Goal: Task Accomplishment & Management: Complete application form

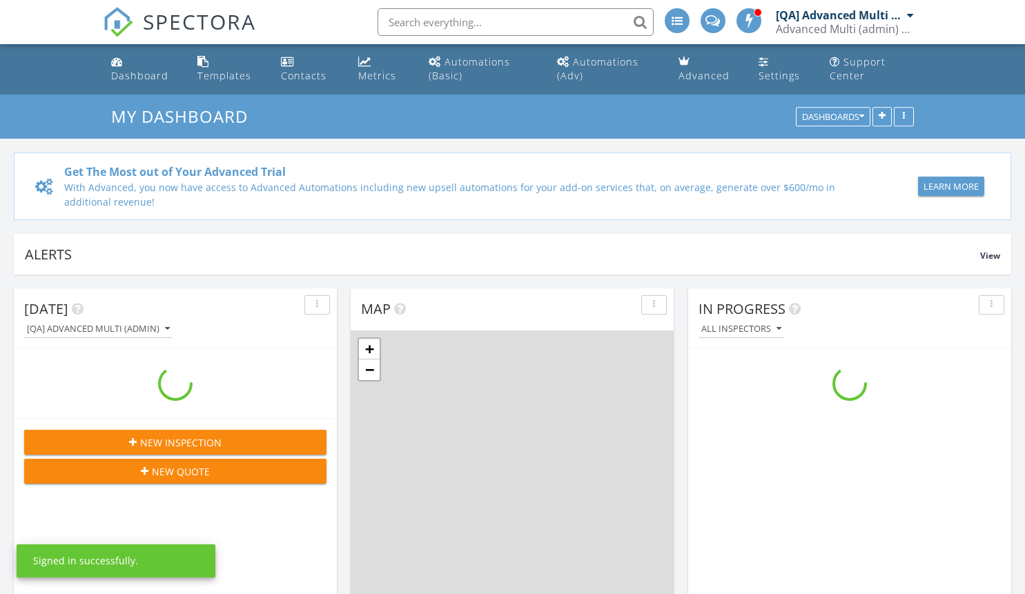
scroll to position [1277, 1046]
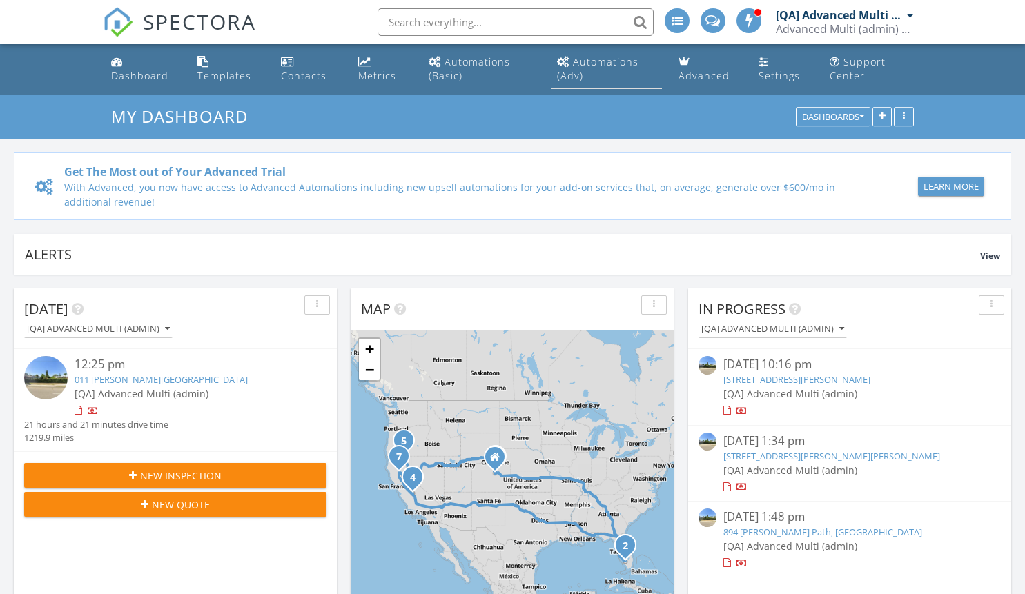
click at [606, 61] on div "Automations (Adv)" at bounding box center [597, 68] width 81 height 27
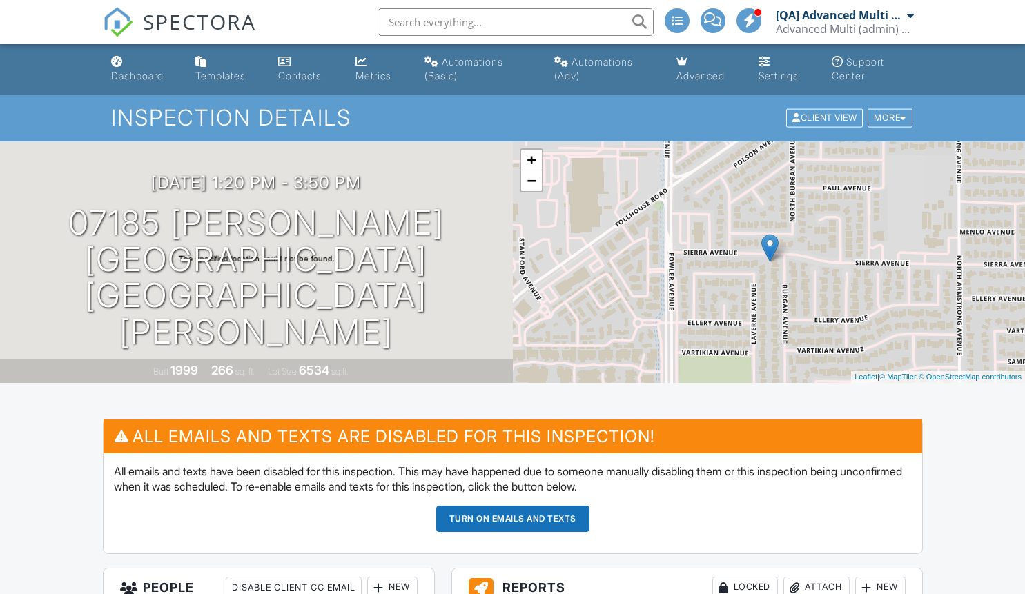
click at [512, 518] on button "Turn on emails and texts" at bounding box center [512, 519] width 153 height 26
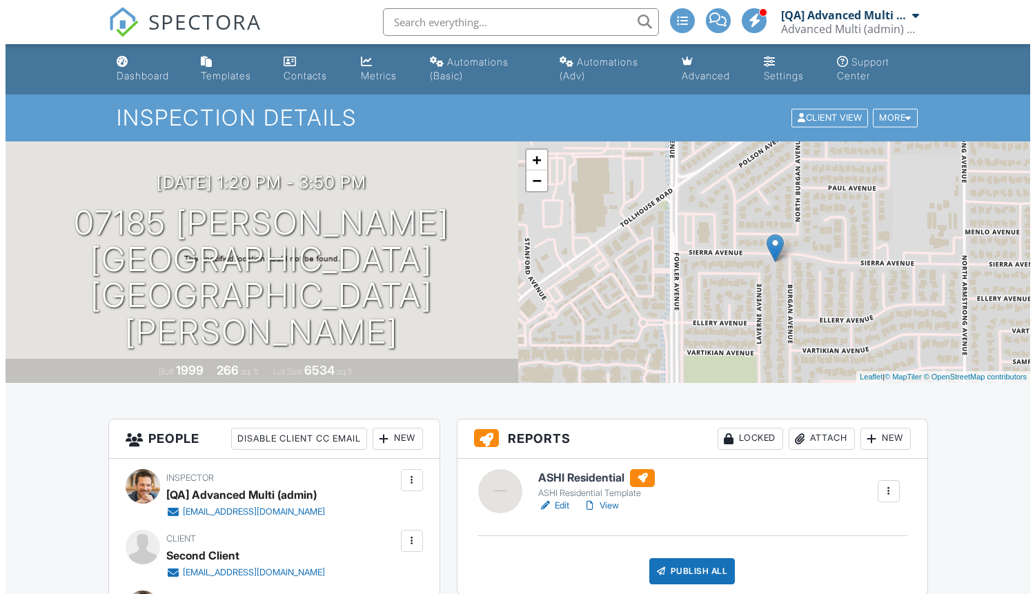
scroll to position [713, 0]
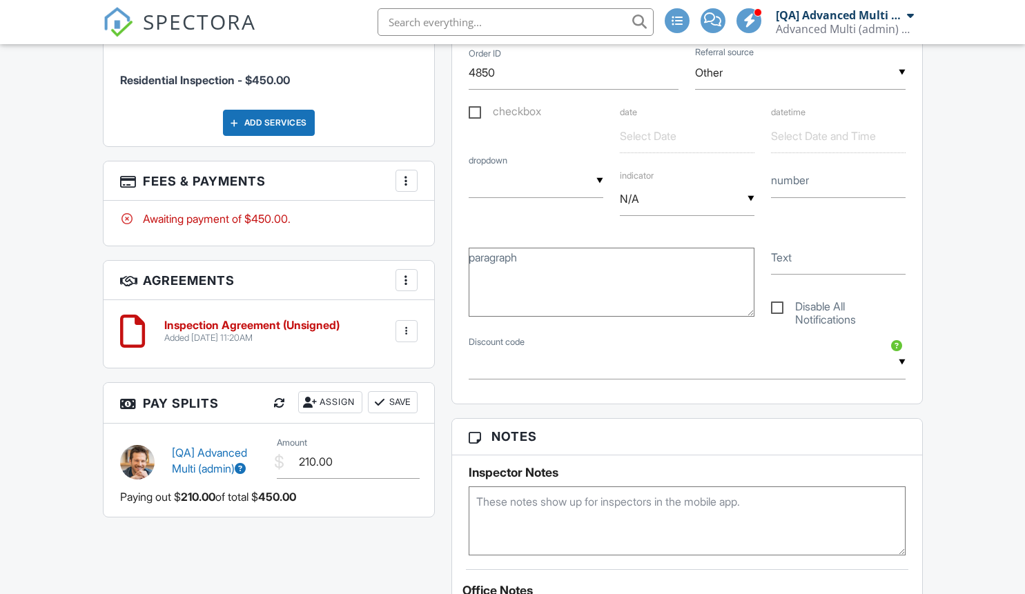
click at [406, 287] on div at bounding box center [407, 280] width 14 height 14
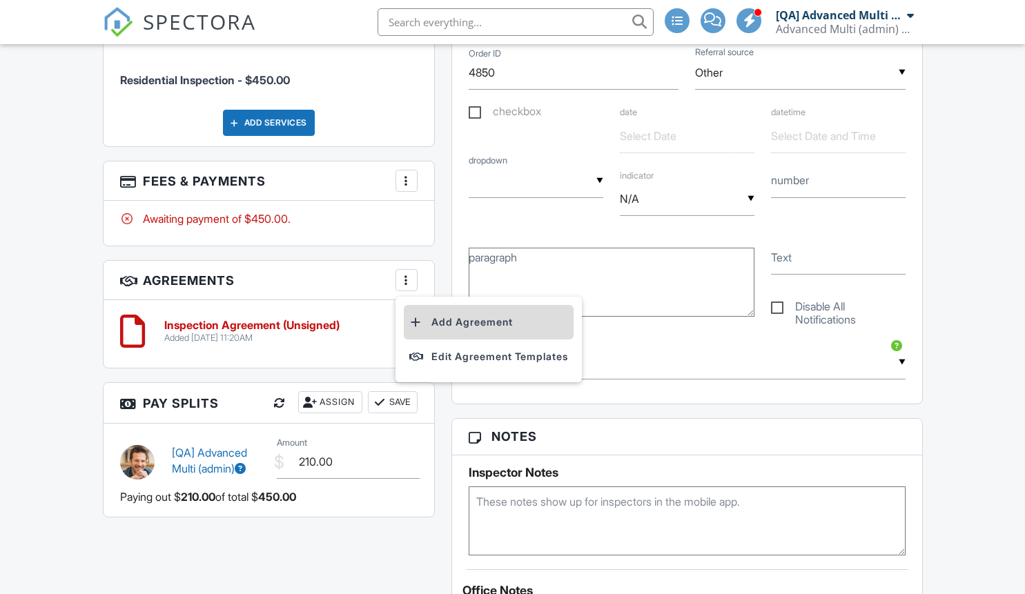
click at [491, 339] on li "Add Agreement" at bounding box center [489, 322] width 170 height 35
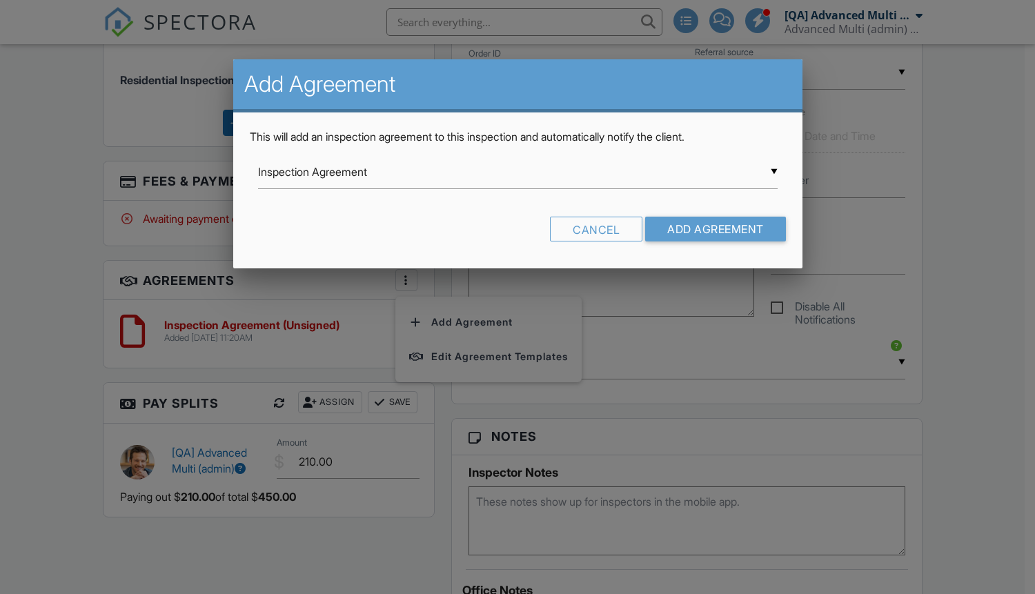
click at [518, 172] on input "Inspection Agreement" at bounding box center [518, 172] width 520 height 34
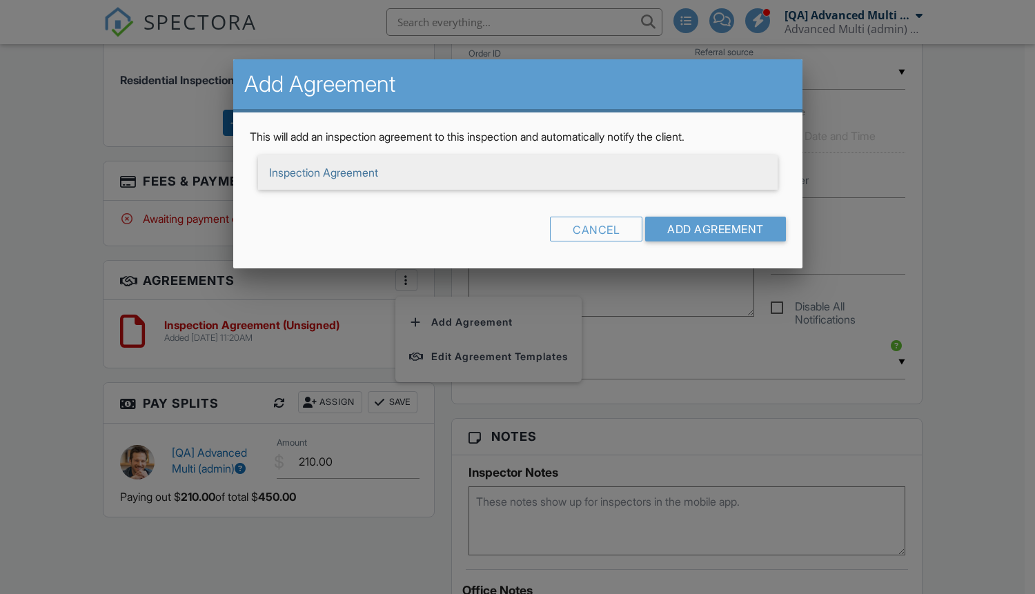
click at [518, 173] on span "Inspection Agreement" at bounding box center [518, 172] width 520 height 35
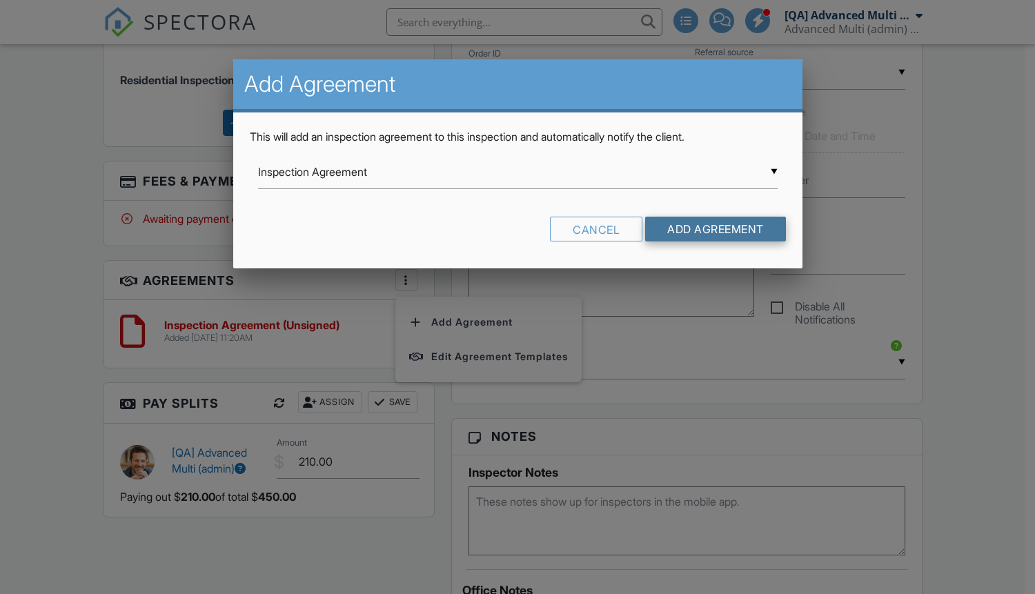
click at [714, 229] on input "Add Agreement" at bounding box center [715, 229] width 141 height 25
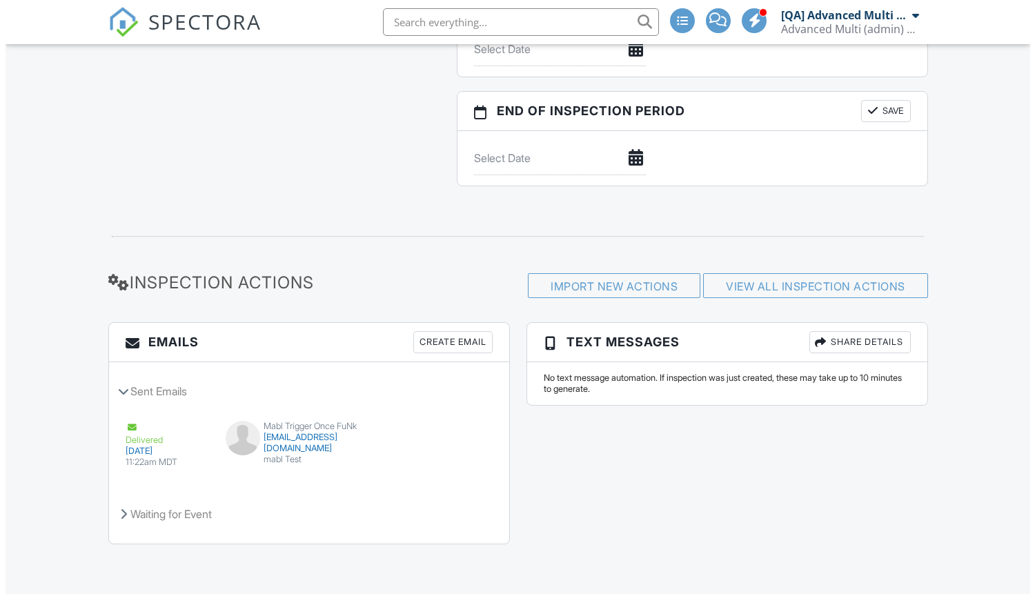
scroll to position [713, 0]
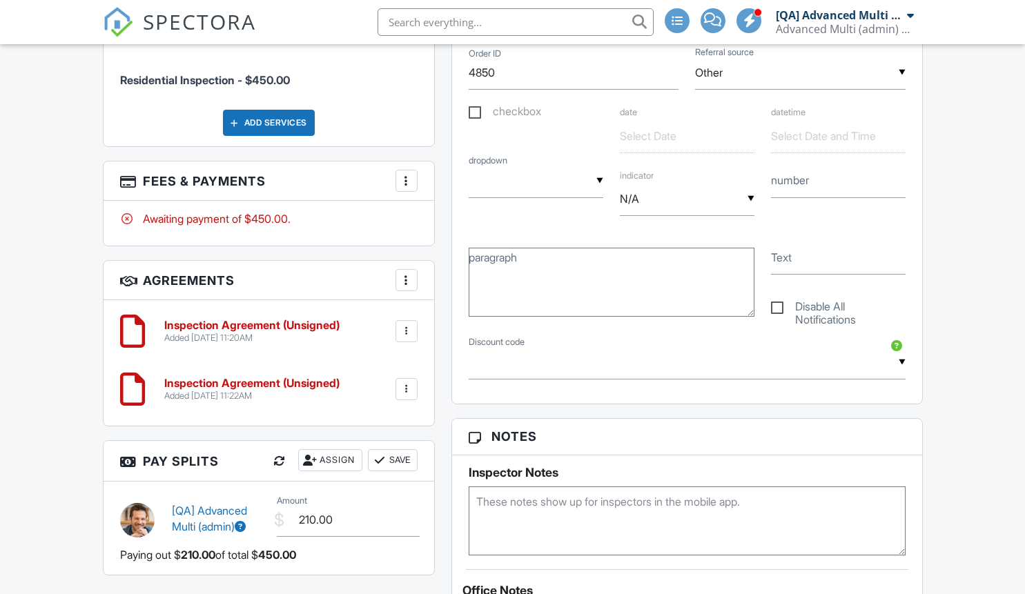
click at [406, 287] on div at bounding box center [407, 280] width 14 height 14
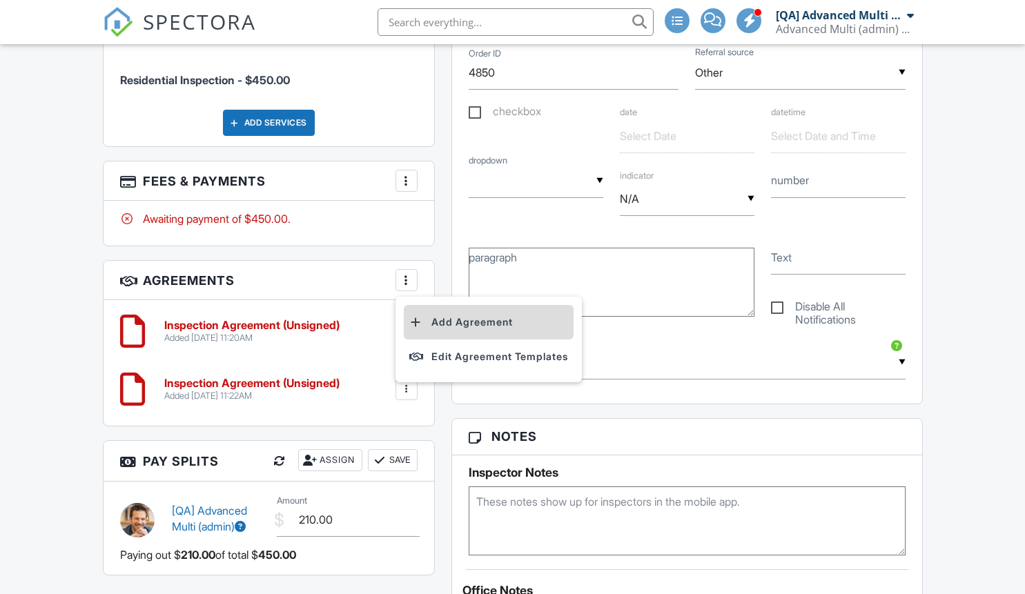
click at [491, 339] on li "Add Agreement" at bounding box center [489, 322] width 170 height 35
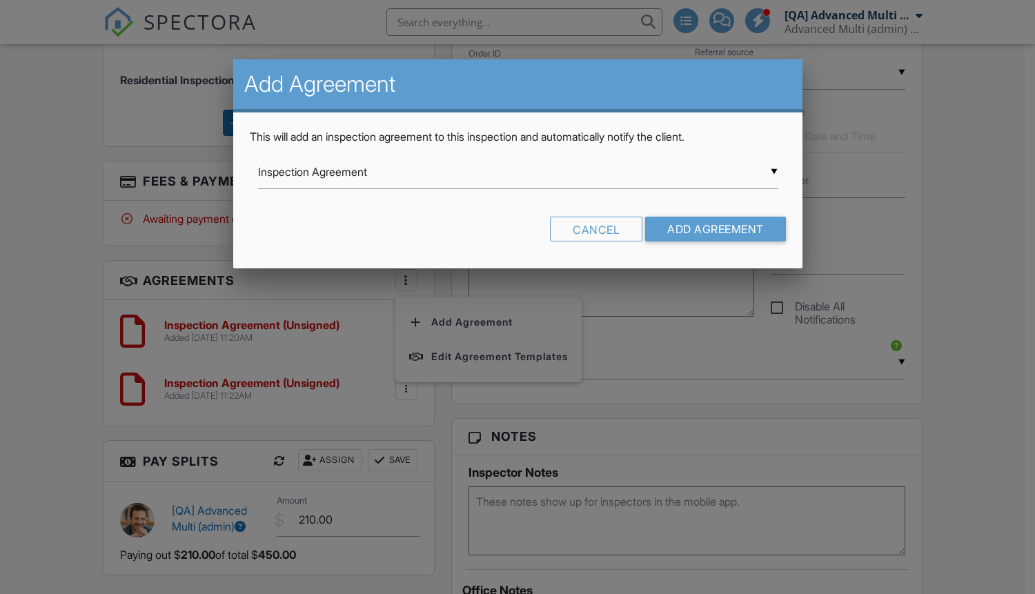
click at [518, 172] on input "Inspection Agreement" at bounding box center [518, 172] width 520 height 34
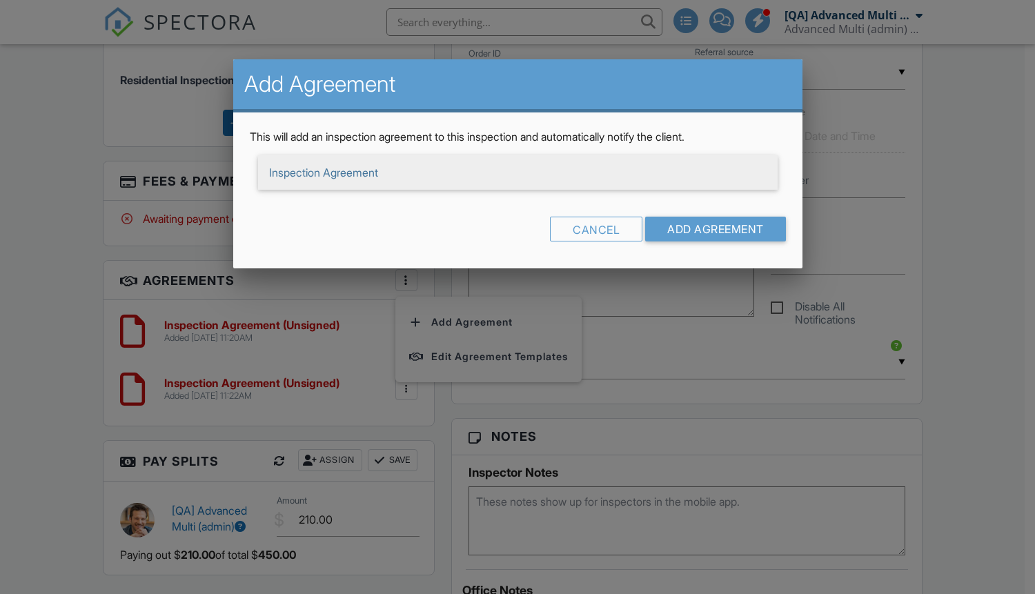
click at [518, 173] on span "Inspection Agreement" at bounding box center [518, 172] width 520 height 35
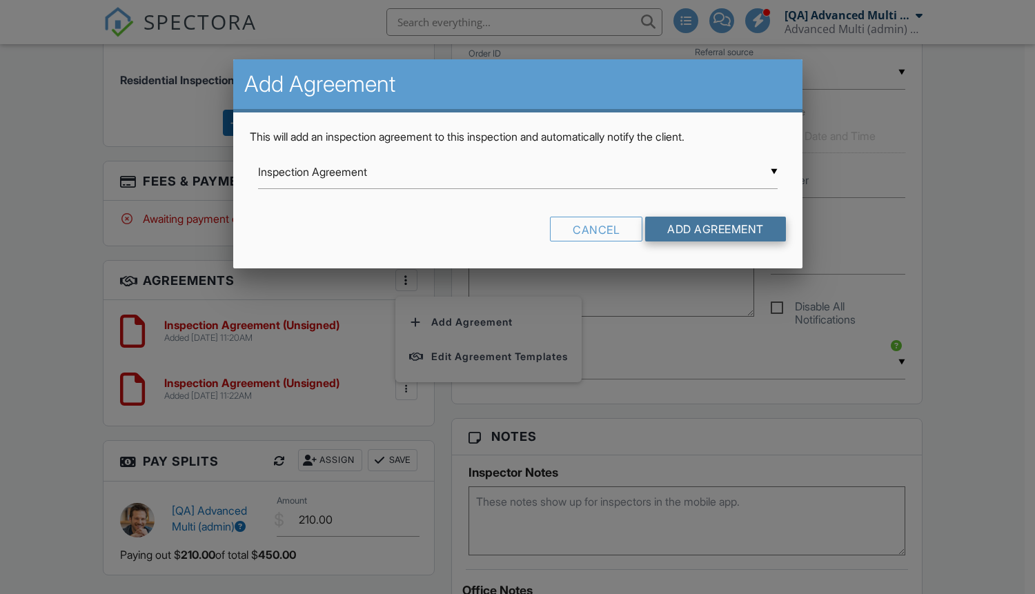
click at [714, 229] on input "Add Agreement" at bounding box center [715, 229] width 141 height 25
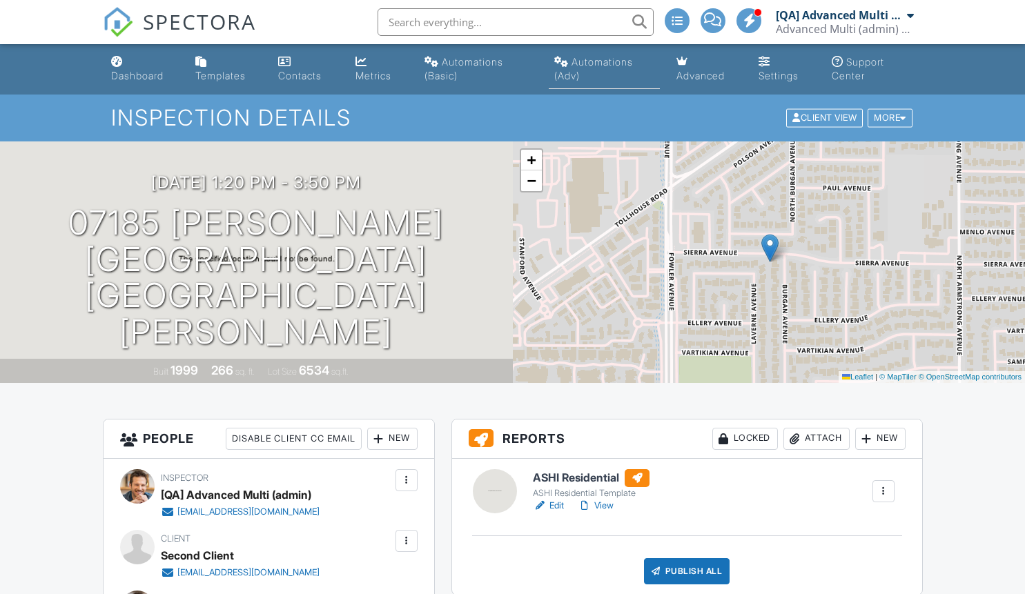
click at [603, 61] on div "Automations (Adv)" at bounding box center [593, 69] width 79 height 26
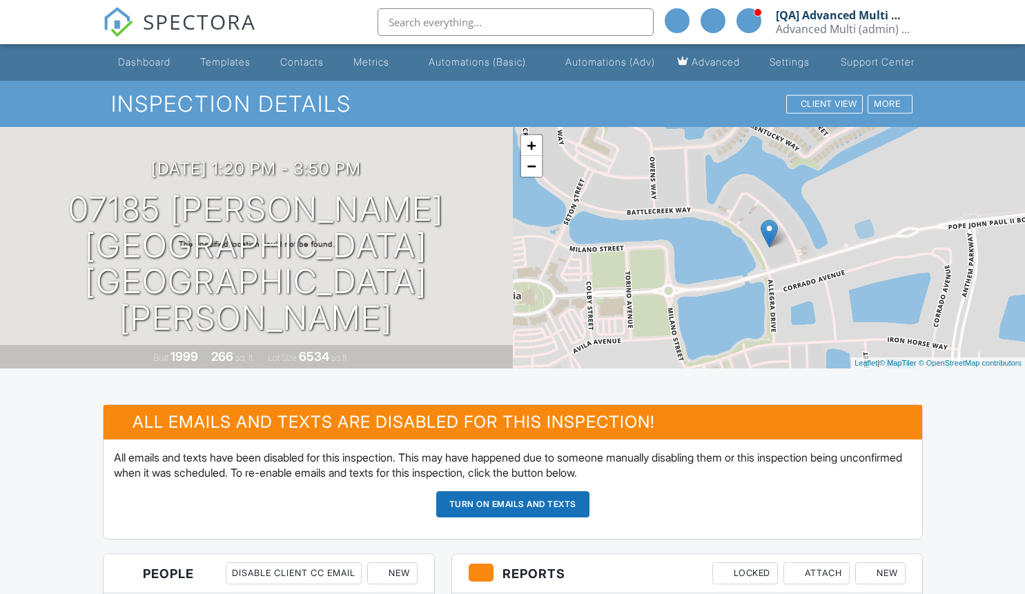
click at [512, 518] on button "Turn on emails and texts" at bounding box center [512, 519] width 153 height 26
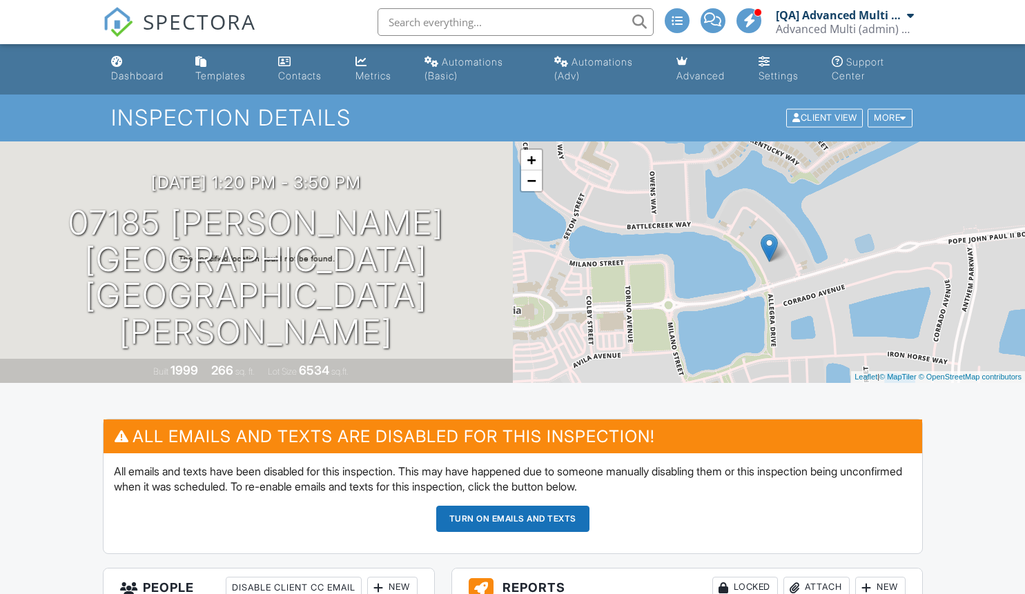
click at [512, 518] on button "Turn on emails and texts" at bounding box center [512, 519] width 153 height 26
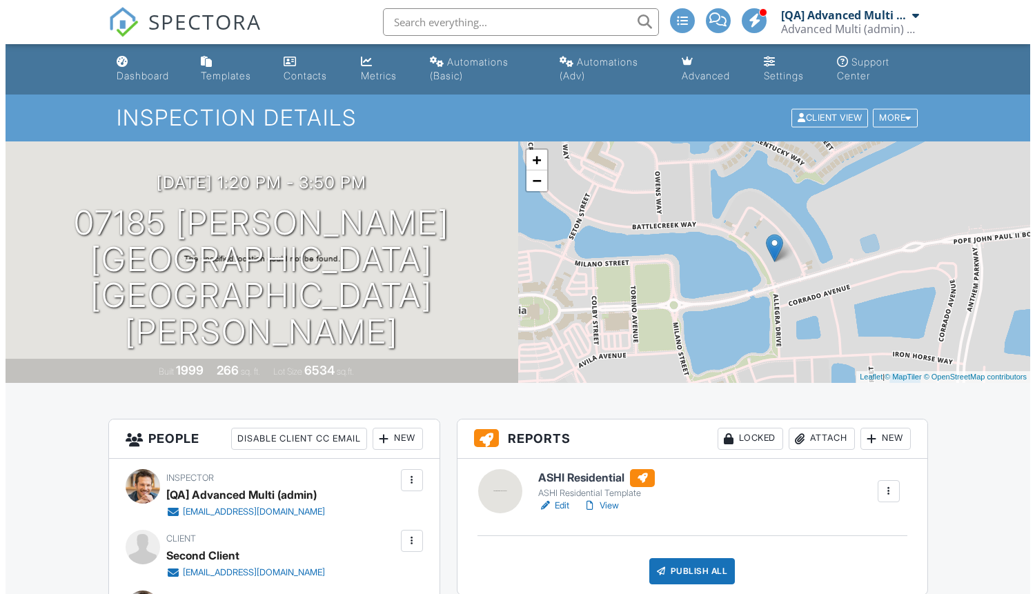
scroll to position [713, 0]
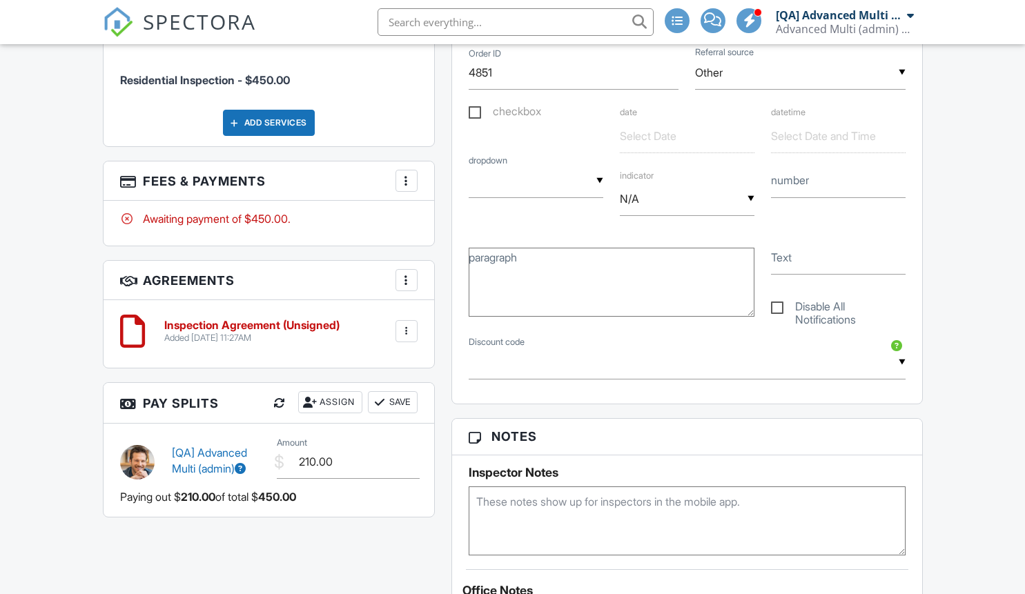
click at [406, 287] on div at bounding box center [407, 280] width 14 height 14
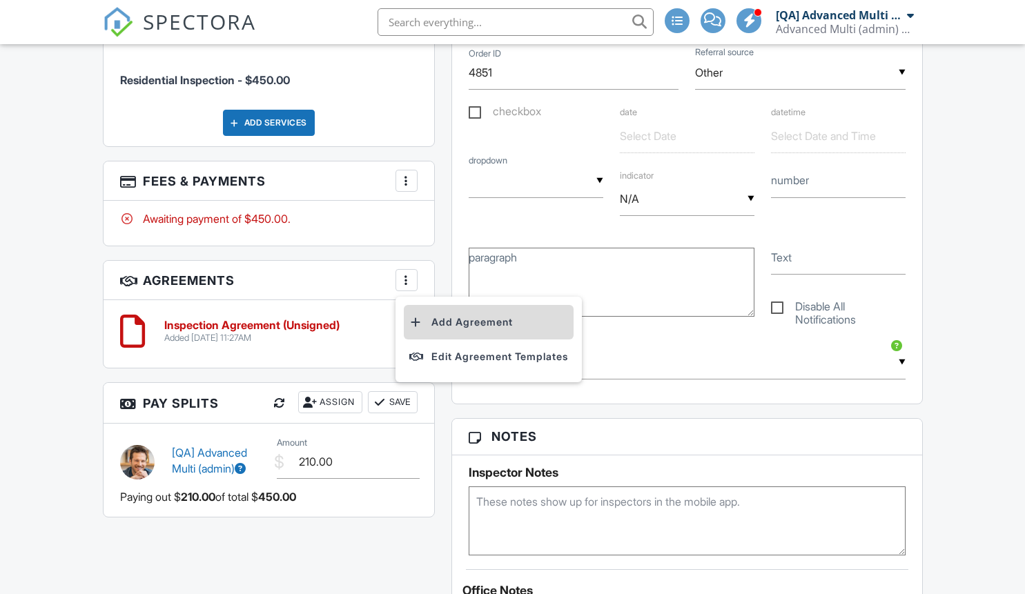
click at [491, 339] on li "Add Agreement" at bounding box center [489, 322] width 170 height 35
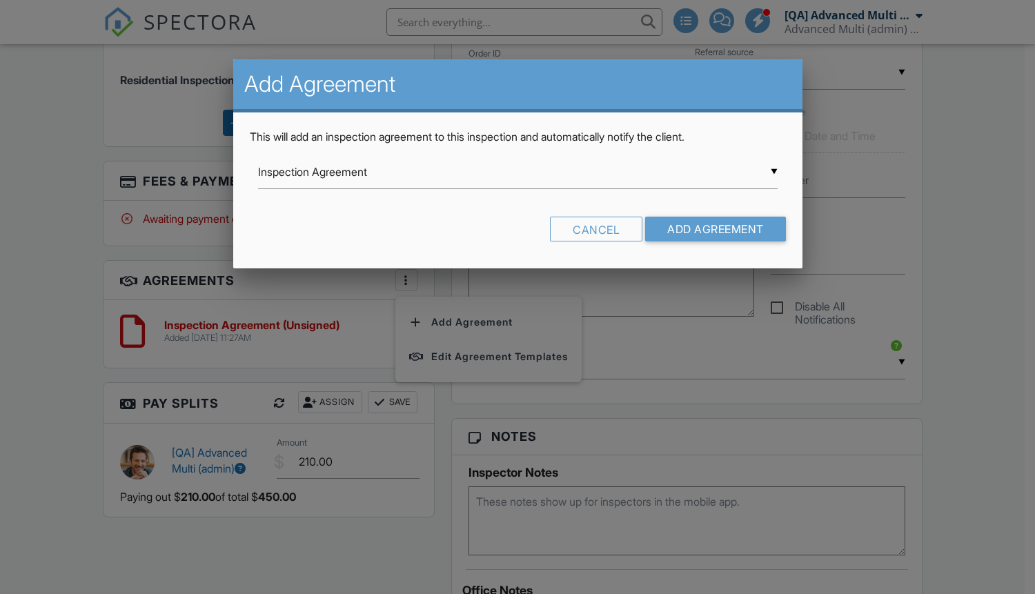
click at [518, 172] on input "Inspection Agreement" at bounding box center [518, 172] width 520 height 34
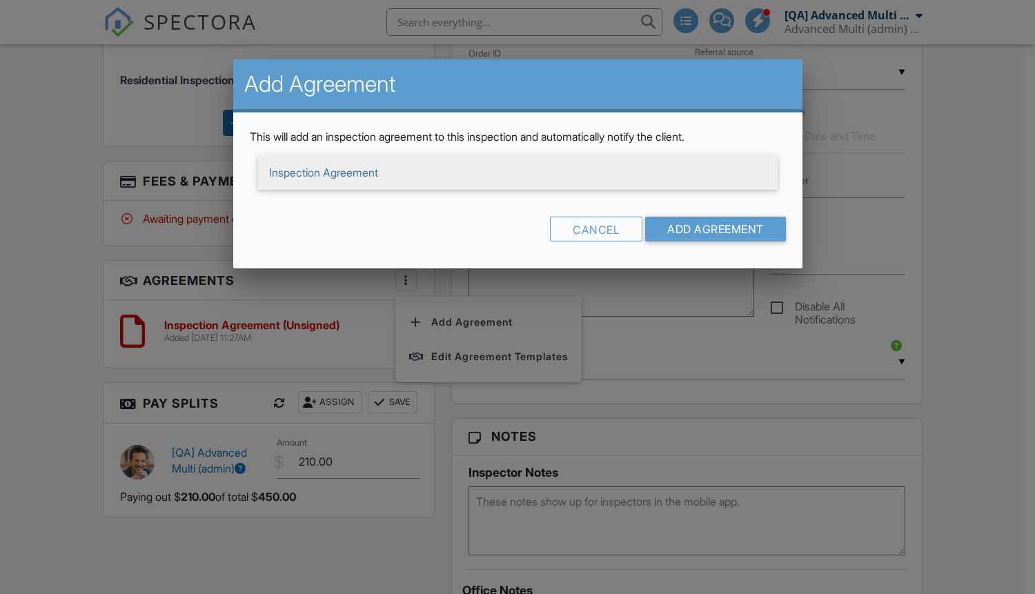
click at [518, 173] on span "Inspection Agreement" at bounding box center [518, 172] width 520 height 35
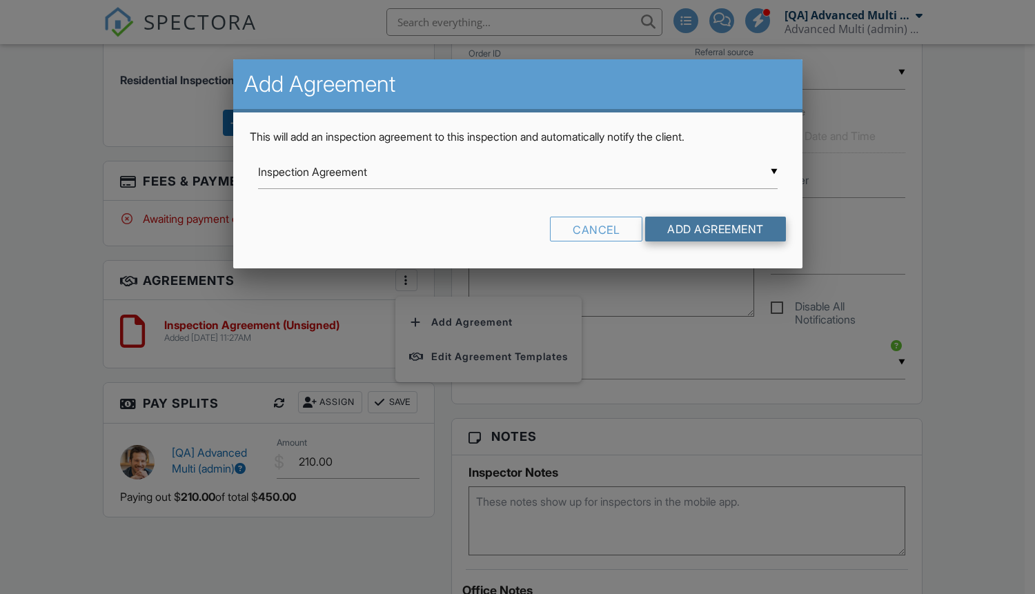
click at [714, 229] on input "Add Agreement" at bounding box center [715, 229] width 141 height 25
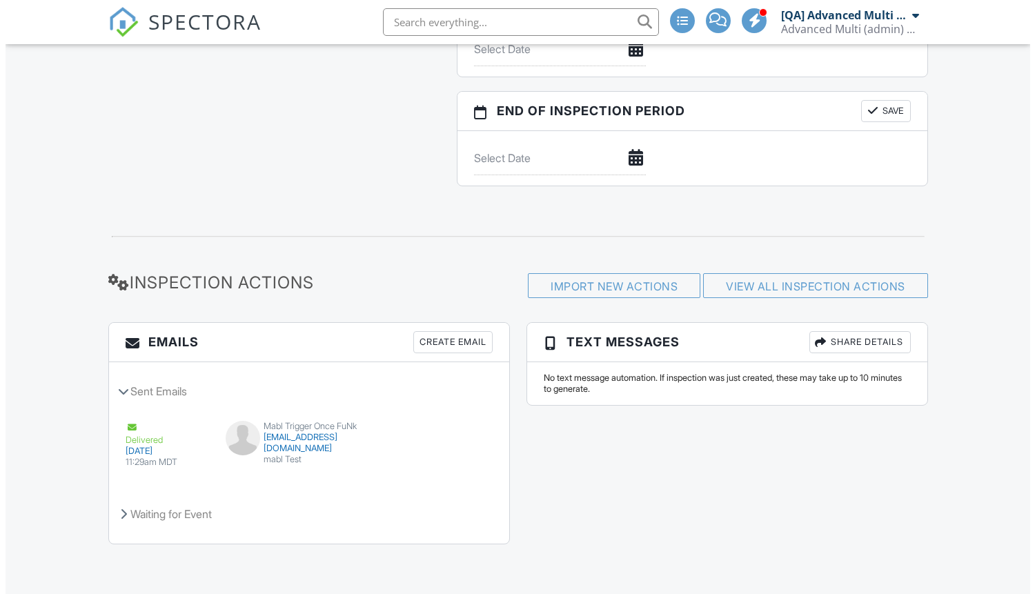
scroll to position [713, 0]
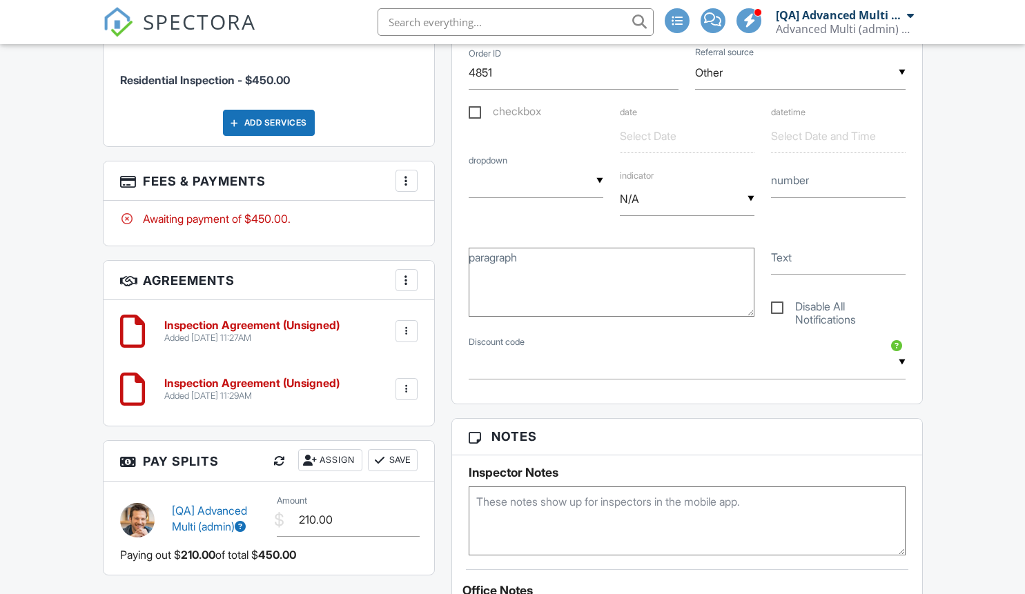
click at [406, 287] on div at bounding box center [407, 280] width 14 height 14
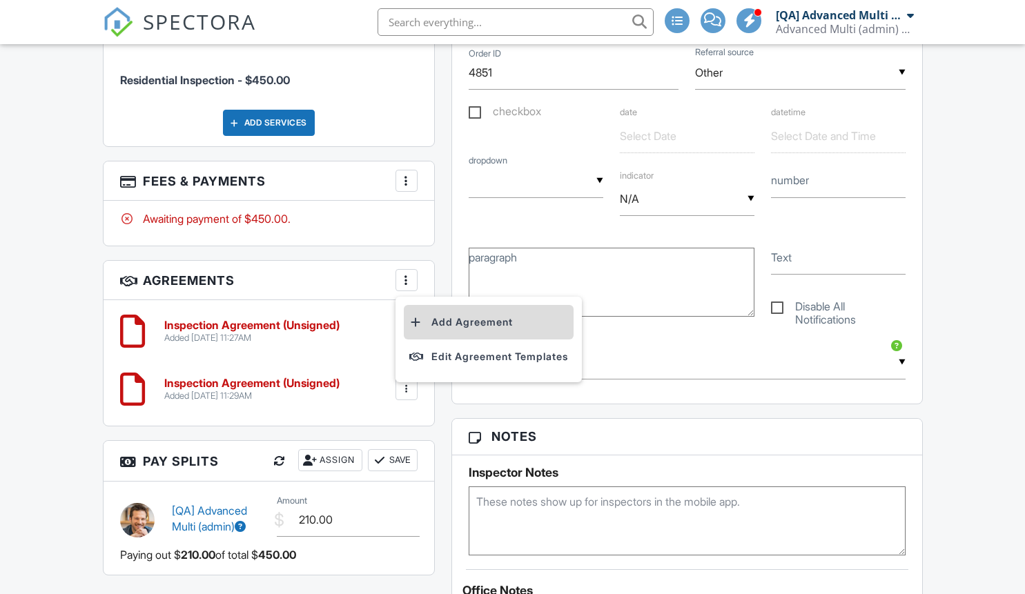
click at [491, 339] on li "Add Agreement" at bounding box center [489, 322] width 170 height 35
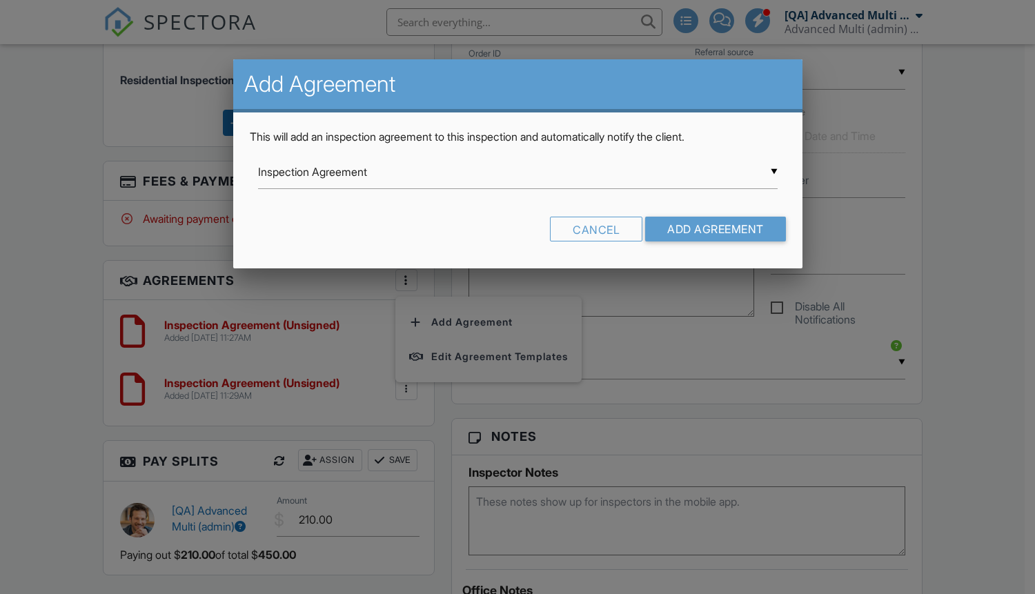
click at [518, 172] on input "Inspection Agreement" at bounding box center [518, 172] width 520 height 34
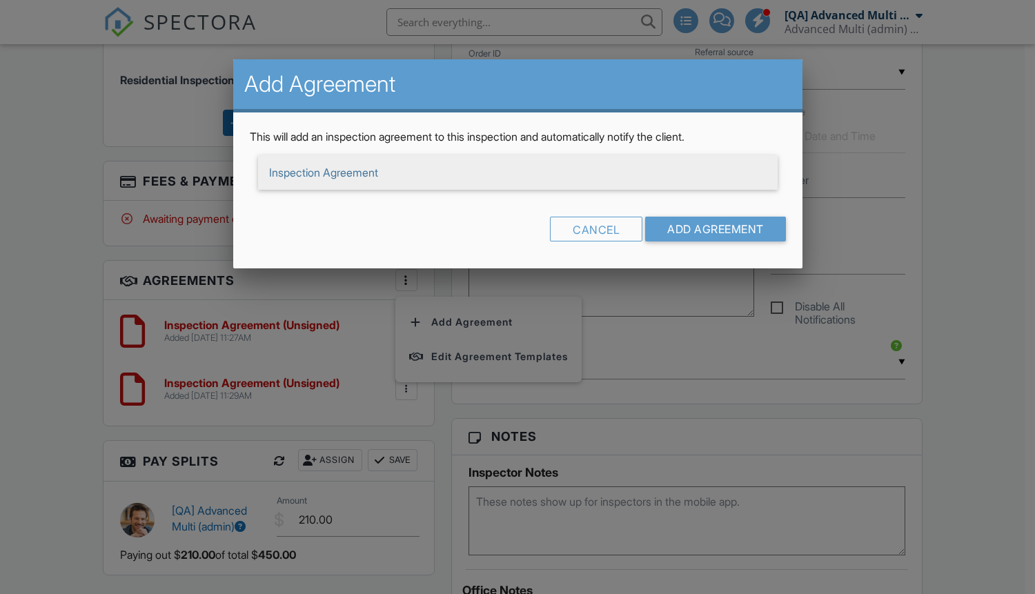
click at [518, 173] on span "Inspection Agreement" at bounding box center [518, 172] width 520 height 35
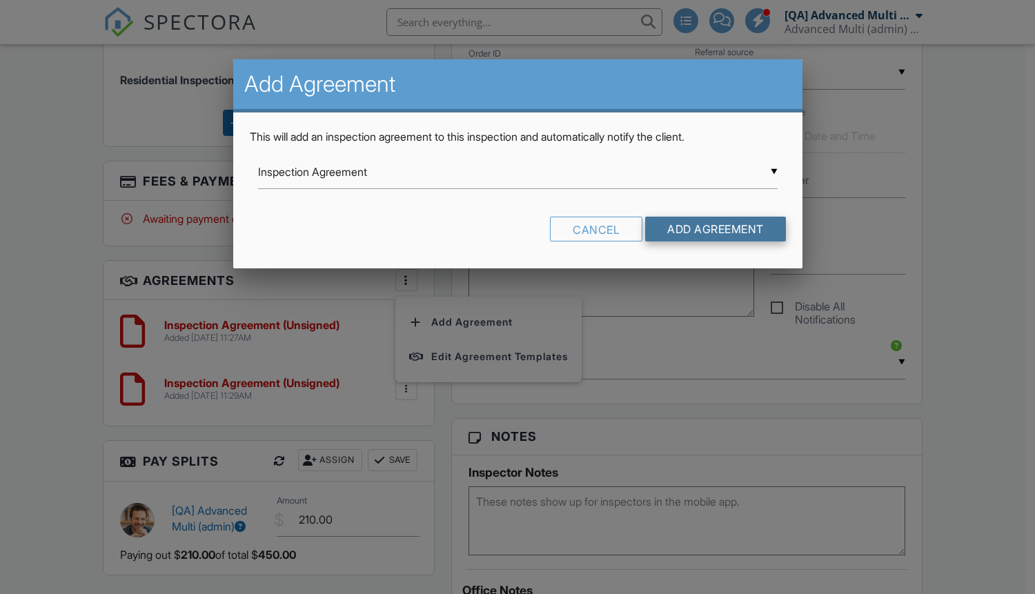
click at [714, 229] on input "Add Agreement" at bounding box center [715, 229] width 141 height 25
